Goal: Information Seeking & Learning: Learn about a topic

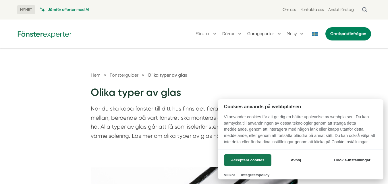
scroll to position [127, 0]
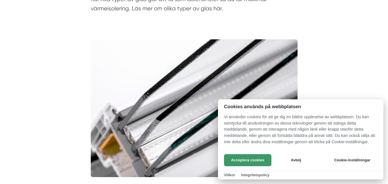
click at [244, 155] on button "Acceptera cookies" at bounding box center [247, 160] width 47 height 12
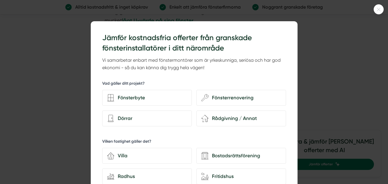
scroll to position [1426, 0]
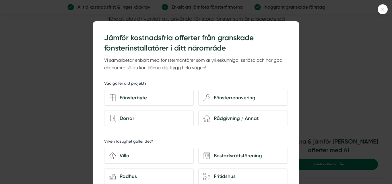
click at [379, 9] on icon at bounding box center [382, 9] width 9 height 3
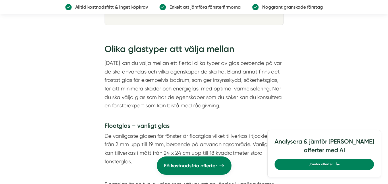
scroll to position [940, 0]
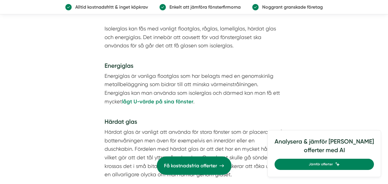
scroll to position [1319, 0]
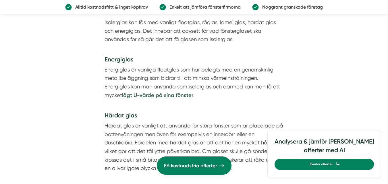
click at [129, 96] on strong "lågt U-värde på sina fönster" at bounding box center [157, 95] width 71 height 6
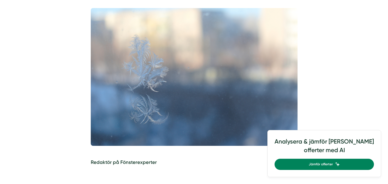
scroll to position [159, 0]
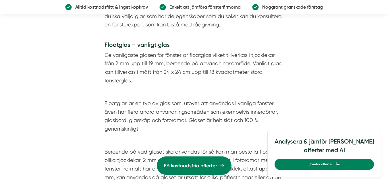
scroll to position [1021, 0]
